Goal: Information Seeking & Learning: Learn about a topic

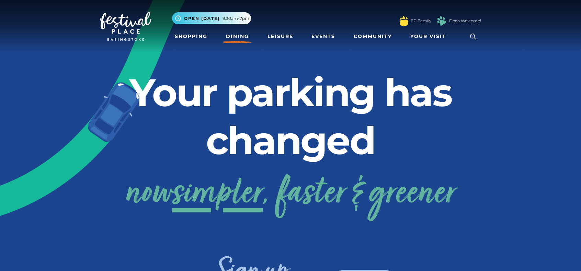
click at [233, 34] on link "Dining" at bounding box center [237, 36] width 28 height 13
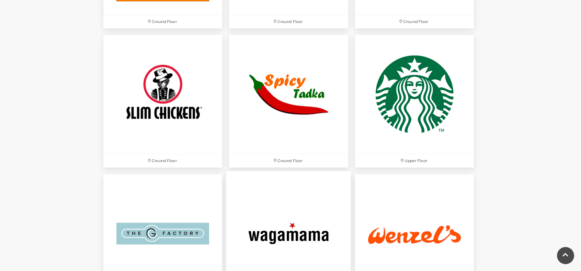
scroll to position [2094, 0]
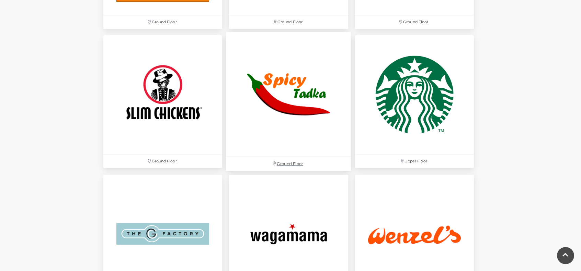
click at [282, 118] on img at bounding box center [288, 94] width 125 height 125
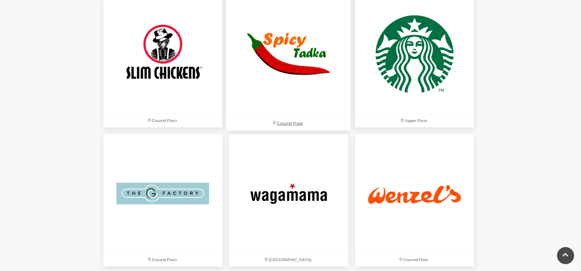
scroll to position [2197, 0]
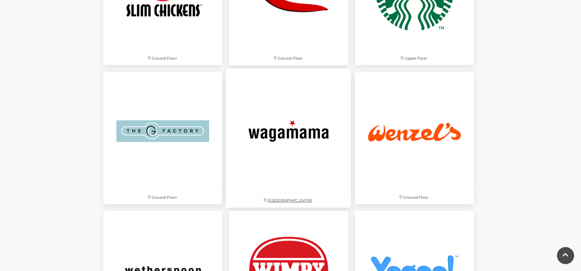
click at [284, 155] on img at bounding box center [288, 131] width 125 height 125
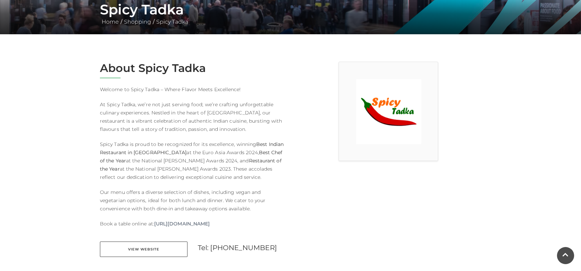
scroll to position [275, 0]
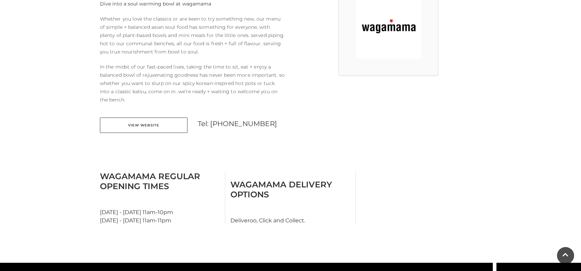
scroll to position [275, 0]
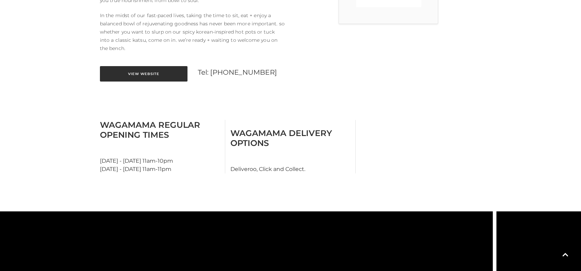
click at [158, 70] on link "View Website" at bounding box center [144, 73] width 88 height 15
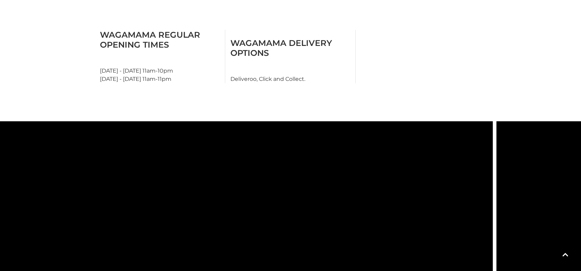
scroll to position [446, 0]
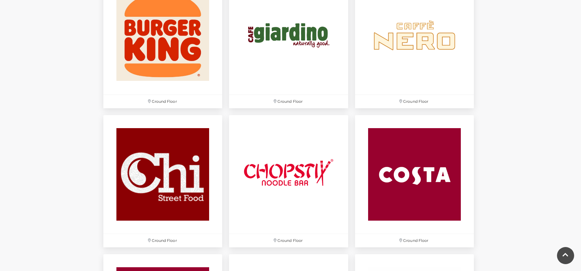
scroll to position [782, 0]
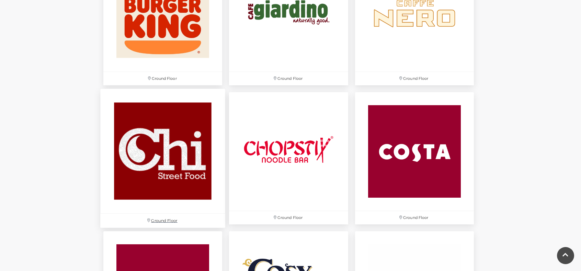
click at [179, 182] on img at bounding box center [162, 151] width 125 height 125
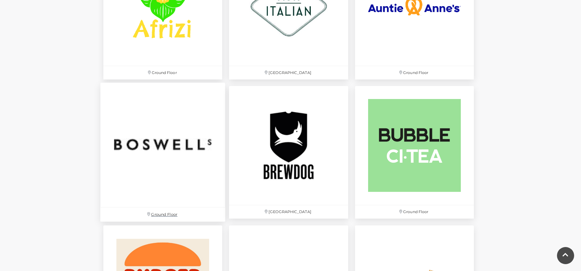
scroll to position [482, 0]
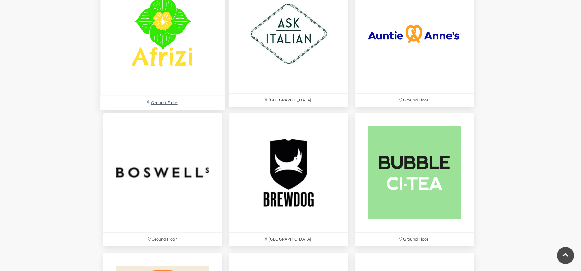
click at [185, 70] on img at bounding box center [162, 33] width 125 height 125
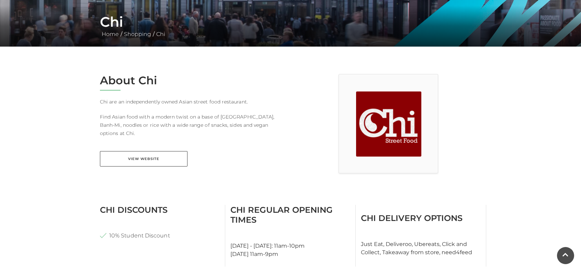
scroll to position [129, 0]
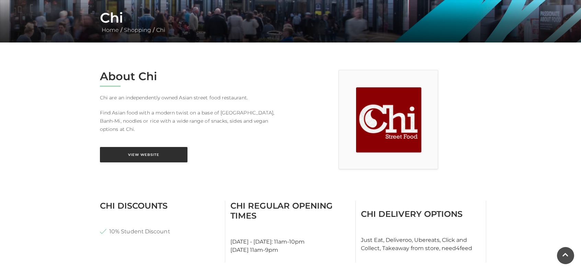
click at [156, 147] on link "View Website" at bounding box center [144, 154] width 88 height 15
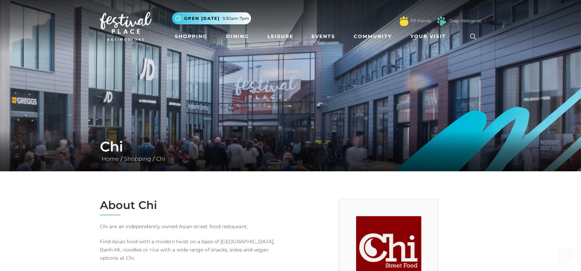
scroll to position [124, 0]
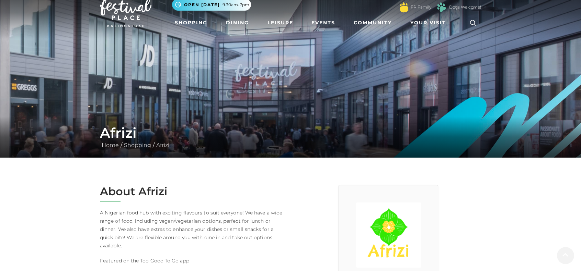
scroll to position [13, 0]
